Goal: Task Accomplishment & Management: Use online tool/utility

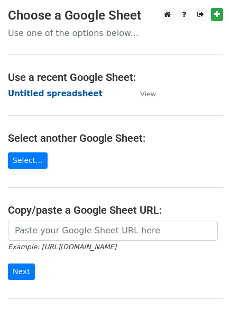
click at [51, 92] on strong "Untitled spreadsheet" at bounding box center [55, 94] width 95 height 10
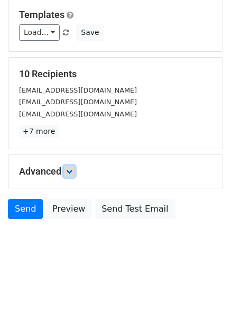
click at [73, 170] on icon at bounding box center [69, 171] width 6 height 6
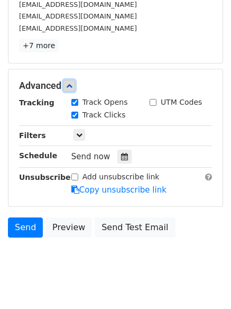
scroll to position [189, 0]
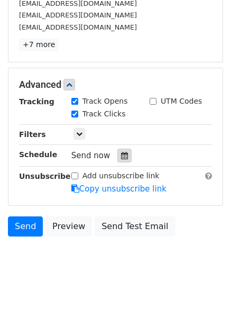
click at [124, 159] on div at bounding box center [125, 156] width 14 height 14
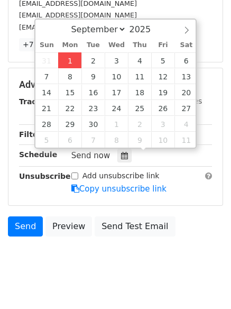
type input "2025-09-01 12:00"
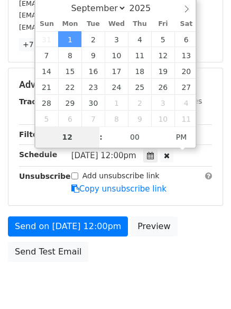
type input "4"
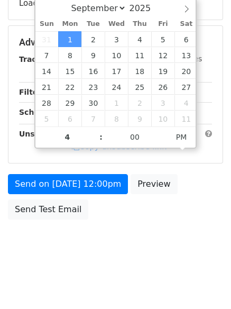
type input "2025-09-01 16:00"
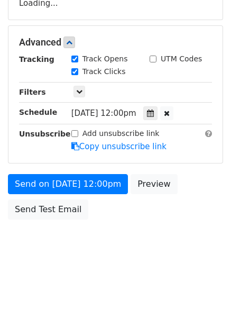
click at [100, 264] on body "New Campaign Daily emails left: 50 Google Sheet: Untitled spreadsheet Variables…" at bounding box center [115, 43] width 231 height 449
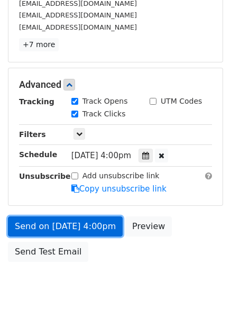
click at [87, 228] on link "Send on Sep 1 at 4:00pm" at bounding box center [65, 227] width 115 height 20
click at [93, 223] on link "Send on Sep 1 at 4:00pm" at bounding box center [65, 227] width 115 height 20
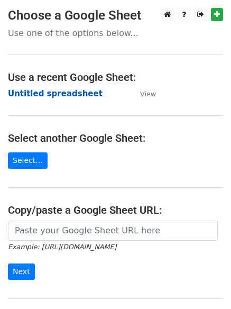
click at [69, 99] on strong "Untitled spreadsheet" at bounding box center [55, 94] width 95 height 10
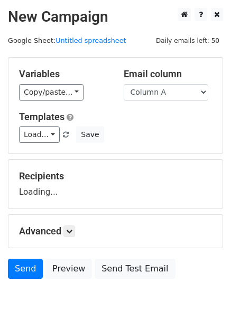
select select "Column B"
click at [124, 84] on select "Column A Column B Column C Column D Column E" at bounding box center [166, 92] width 85 height 16
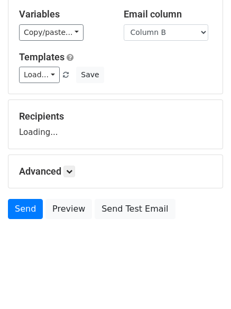
click at [64, 177] on h5 "Advanced" at bounding box center [115, 172] width 193 height 12
click at [72, 171] on icon at bounding box center [69, 171] width 6 height 6
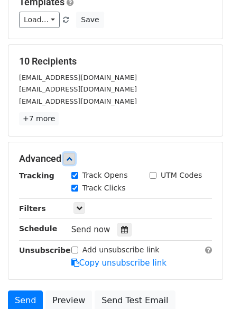
scroll to position [120, 0]
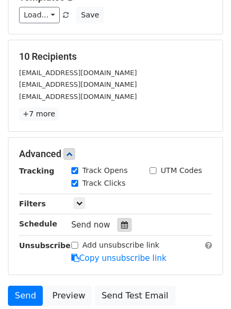
click at [121, 226] on icon at bounding box center [124, 224] width 7 height 7
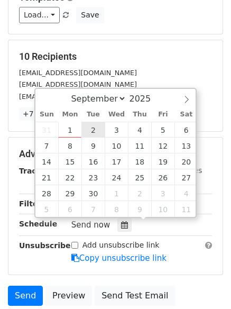
type input "2025-09-02 12:00"
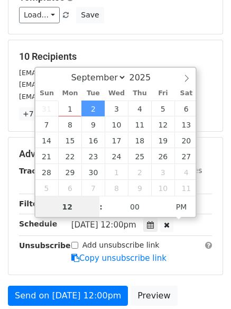
scroll to position [1, 0]
type input "5"
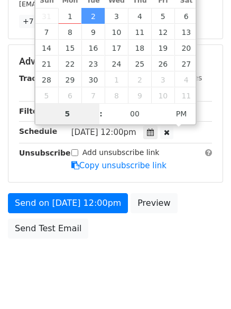
scroll to position [231, 0]
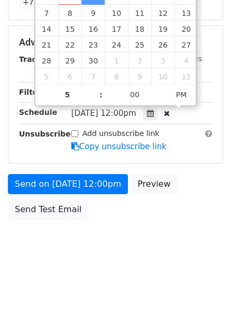
type input "2025-09-02 17:00"
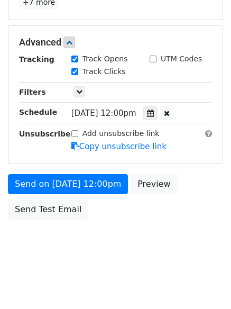
click at [115, 225] on body "New Campaign Daily emails left: 50 Google Sheet: Untitled spreadsheet Variables…" at bounding box center [115, 22] width 231 height 491
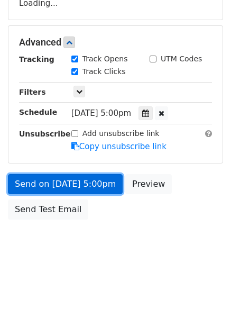
click at [87, 177] on link "Send on Sep 2 at 5:00pm" at bounding box center [65, 184] width 115 height 20
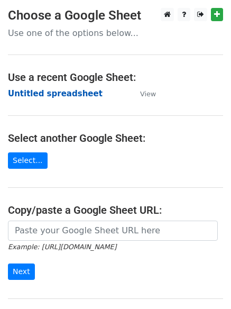
click at [77, 95] on strong "Untitled spreadsheet" at bounding box center [55, 94] width 95 height 10
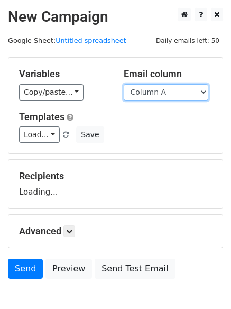
drag, startPoint x: 159, startPoint y: 93, endPoint x: 159, endPoint y: 100, distance: 6.4
click at [159, 93] on select "Column A Column B Column C Column D Column E" at bounding box center [166, 92] width 85 height 16
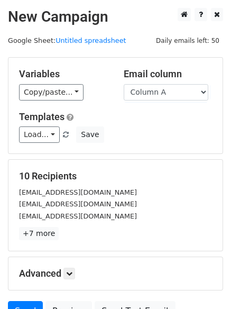
click at [159, 150] on div "Variables Copy/paste... {{Column A}} {{Column B}} {{Column C}} {{Column D}} {{C…" at bounding box center [115, 106] width 214 height 96
click at [169, 103] on div "Variables Copy/paste... {{Column A}} {{Column B}} {{Column C}} {{Column D}} {{C…" at bounding box center [115, 106] width 214 height 96
click at [171, 96] on select "Column A Column B Column C Column D Column E" at bounding box center [166, 92] width 85 height 16
select select "Column C"
click at [124, 84] on select "Column A Column B Column C Column D Column E" at bounding box center [166, 92] width 85 height 16
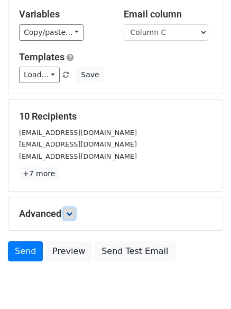
click at [70, 208] on link at bounding box center [70, 214] width 12 height 12
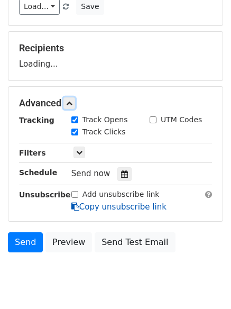
scroll to position [137, 0]
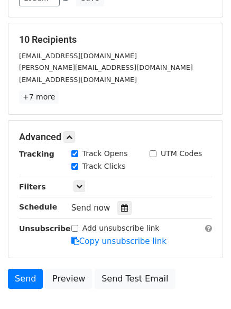
click at [127, 167] on div "Track Clicks" at bounding box center [103, 167] width 78 height 13
click at [120, 213] on div at bounding box center [125, 208] width 14 height 14
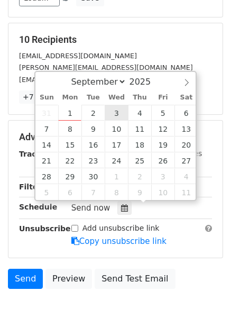
scroll to position [84, 0]
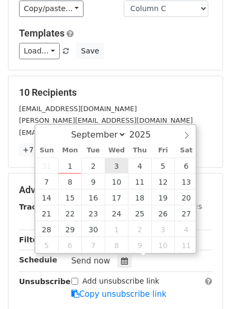
type input "2025-09-03 12:00"
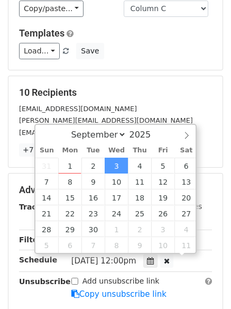
scroll to position [1, 0]
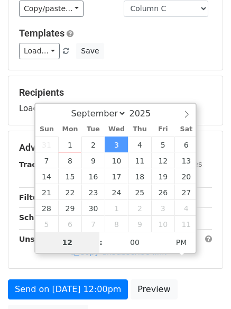
type input "6"
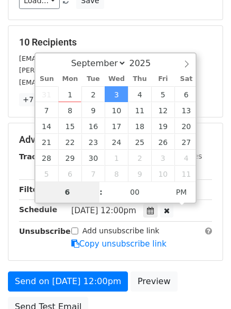
scroll to position [231, 0]
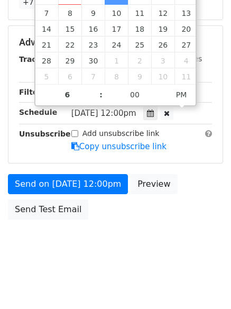
type input "2025-09-03 18:00"
click at [131, 256] on body "New Campaign Daily emails left: 50 Google Sheet: Untitled spreadsheet Variables…" at bounding box center [115, 22] width 231 height 491
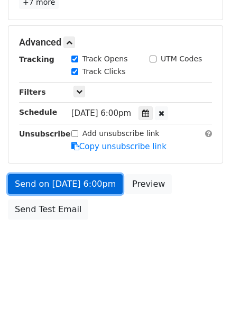
click at [94, 193] on link "Send on Sep 3 at 6:00pm" at bounding box center [65, 184] width 115 height 20
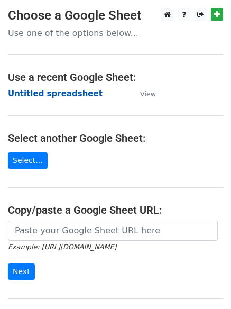
click at [64, 94] on strong "Untitled spreadsheet" at bounding box center [55, 94] width 95 height 10
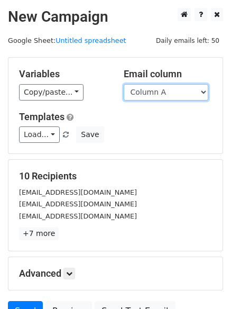
click at [191, 89] on select "Column A Column B Column C Column D Column E" at bounding box center [166, 92] width 85 height 16
select select "Column D"
click at [124, 84] on select "Column A Column B Column C Column D Column E" at bounding box center [166, 92] width 85 height 16
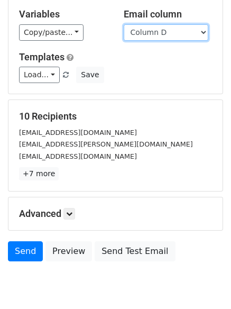
scroll to position [69, 0]
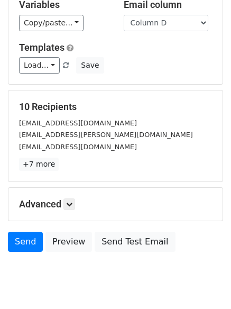
click at [75, 210] on h5 "Advanced" at bounding box center [115, 205] width 193 height 12
click at [70, 203] on icon at bounding box center [69, 204] width 6 height 6
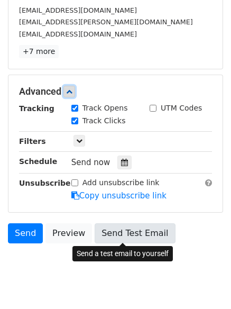
scroll to position [190, 0]
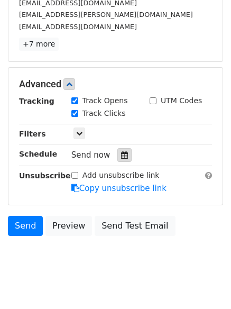
click at [123, 154] on div at bounding box center [125, 155] width 14 height 14
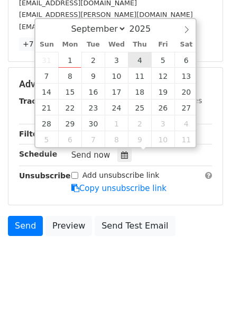
type input "2025-09-04 12:00"
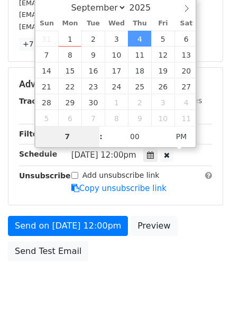
type input "7"
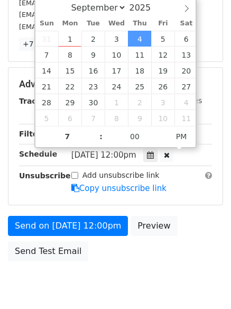
type input "2025-09-04 19:00"
type input "07"
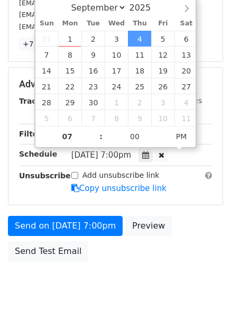
click at [102, 277] on body "New Campaign Daily emails left: 50 Google Sheet: Untitled spreadsheet Variables…" at bounding box center [115, 63] width 231 height 491
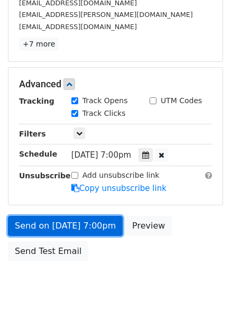
click at [94, 218] on link "Send on Sep 4 at 7:00pm" at bounding box center [65, 226] width 115 height 20
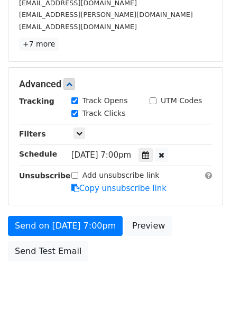
scroll to position [133, 0]
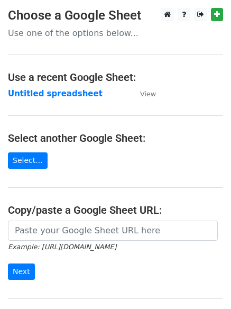
click at [61, 100] on td "Untitled spreadsheet" at bounding box center [69, 94] width 122 height 12
click at [68, 94] on strong "Untitled spreadsheet" at bounding box center [55, 94] width 95 height 10
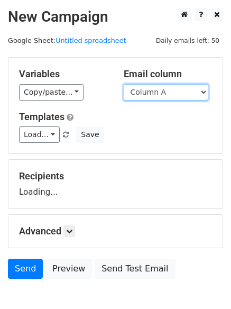
click at [168, 95] on select "Column A Column B Column C Column D Column E" at bounding box center [166, 92] width 85 height 16
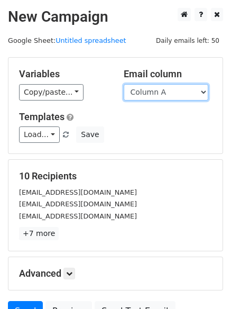
click at [170, 91] on select "Column A Column B Column C Column D Column E" at bounding box center [166, 92] width 85 height 16
select select "Column E"
click at [124, 84] on select "Column A Column B Column C Column D Column E" at bounding box center [166, 92] width 85 height 16
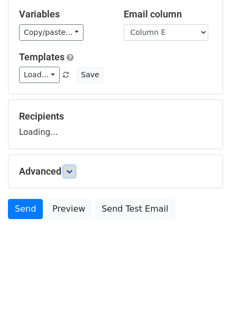
click at [75, 176] on link at bounding box center [70, 172] width 12 height 12
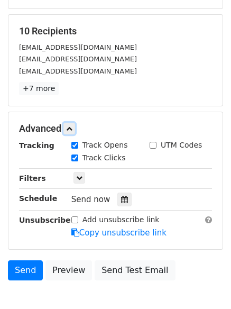
scroll to position [146, 0]
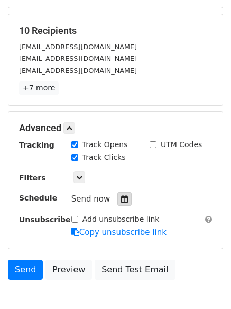
click at [123, 198] on icon at bounding box center [124, 198] width 7 height 7
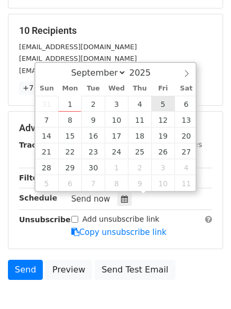
type input "[DATE] 12:00"
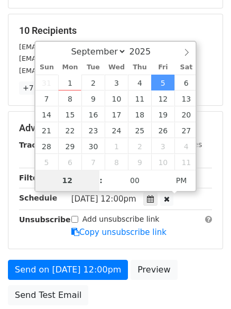
type input "8"
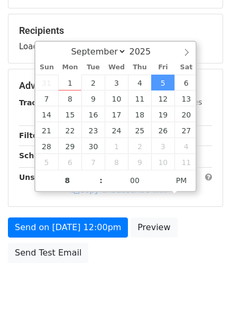
type input "[DATE] 20:00"
click at [132, 261] on div "Send on [DATE] 12:00pm Preview Send Test Email" at bounding box center [115, 243] width 231 height 51
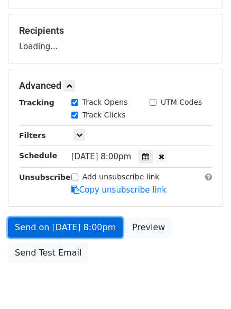
click at [82, 228] on link "Send on [DATE] 8:00pm" at bounding box center [65, 228] width 115 height 20
